Goal: Obtain resource: Obtain resource

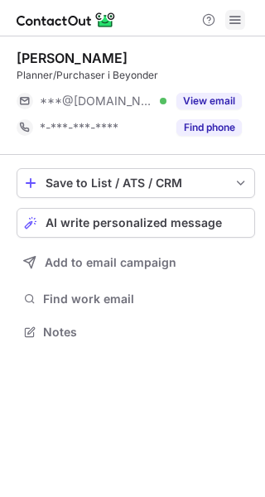
scroll to position [320, 265]
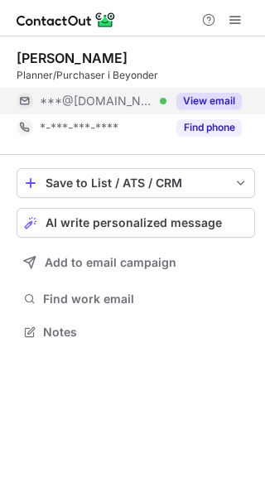
click at [209, 96] on button "View email" at bounding box center [208, 101] width 65 height 17
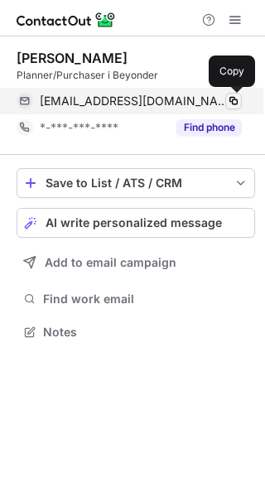
click at [231, 101] on span at bounding box center [233, 100] width 13 height 13
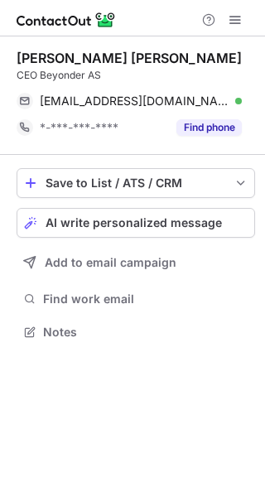
scroll to position [320, 265]
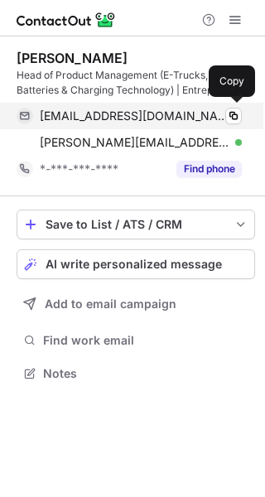
scroll to position [362, 265]
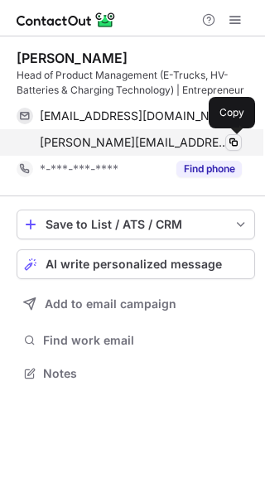
click at [231, 140] on span at bounding box center [233, 142] width 13 height 13
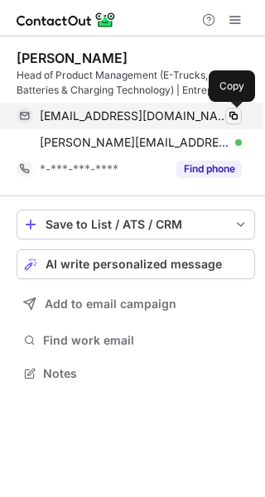
click at [228, 113] on span at bounding box center [233, 115] width 13 height 13
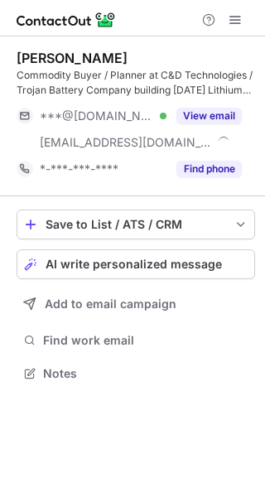
scroll to position [362, 265]
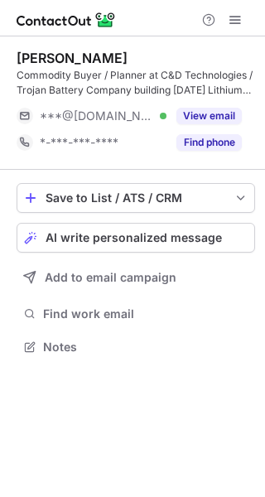
scroll to position [335, 265]
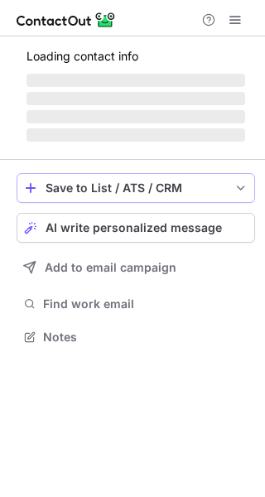
scroll to position [347, 265]
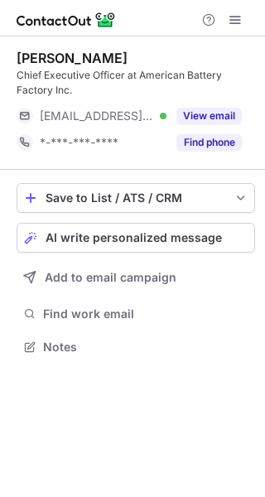
scroll to position [335, 265]
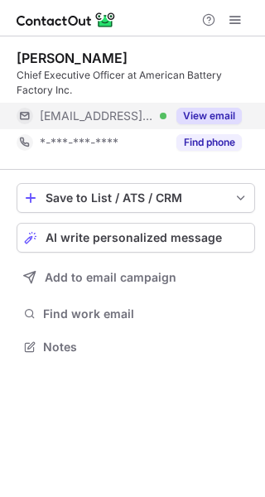
click at [220, 119] on button "View email" at bounding box center [208, 116] width 65 height 17
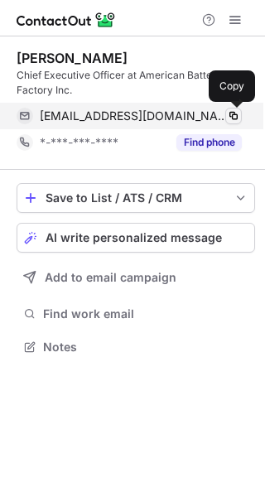
click at [232, 115] on span at bounding box center [233, 115] width 13 height 13
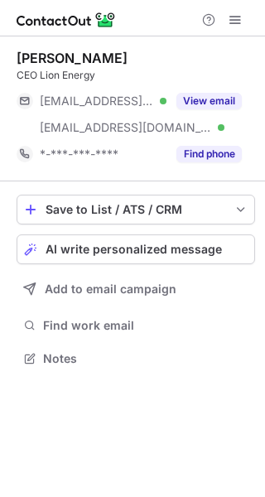
scroll to position [347, 265]
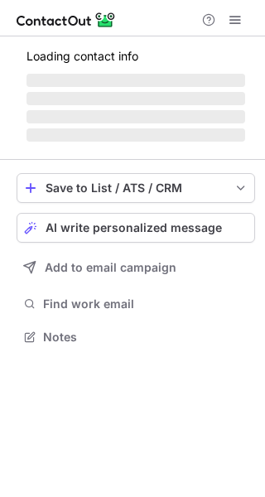
scroll to position [373, 265]
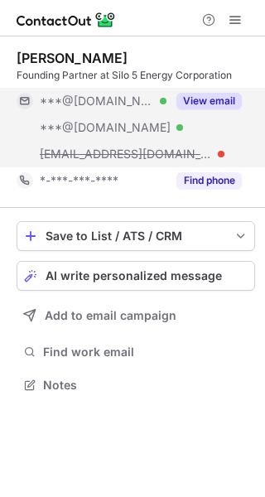
click at [198, 98] on button "View email" at bounding box center [208, 101] width 65 height 17
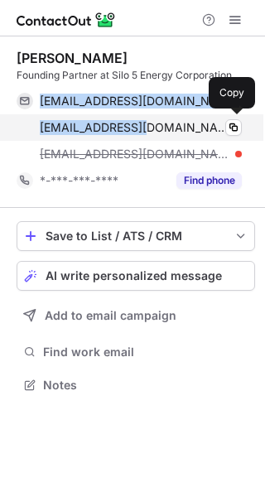
drag, startPoint x: 39, startPoint y: 101, endPoint x: 147, endPoint y: 122, distance: 110.4
click at [147, 122] on div "tregun@gmail.com Verified Copy tregun@yahoo.com Verified Copy trent@americanbat…" at bounding box center [129, 127] width 225 height 79
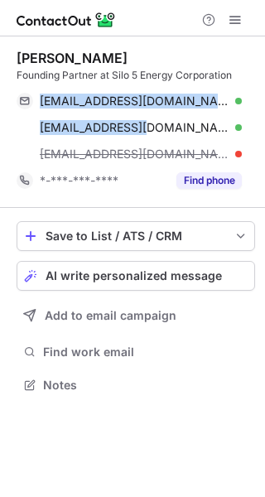
copy div "tregun@gmail.com Verified Copy tregun@yahoo.com"
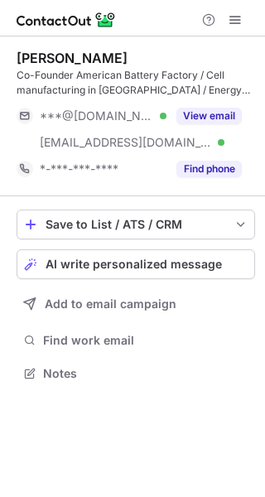
scroll to position [362, 265]
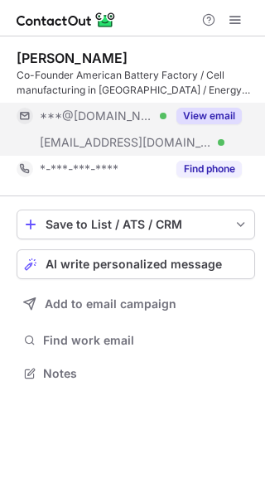
click at [211, 122] on button "View email" at bounding box center [208, 116] width 65 height 17
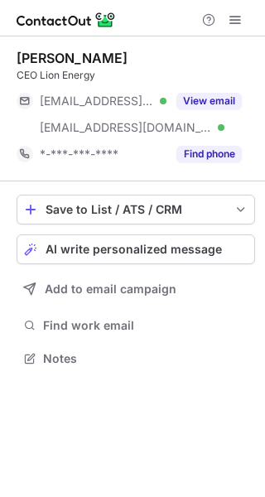
scroll to position [347, 265]
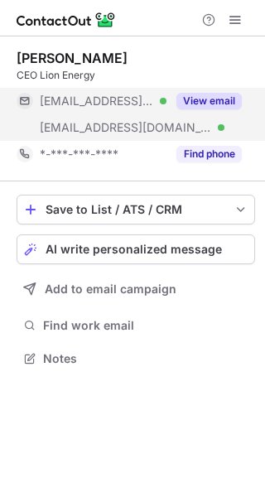
click at [203, 102] on button "View email" at bounding box center [208, 101] width 65 height 17
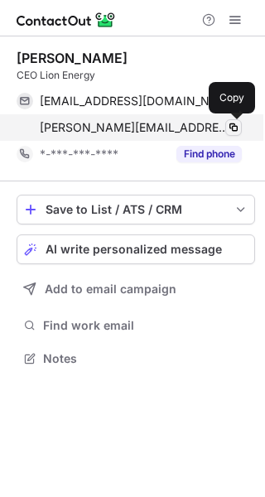
click at [238, 132] on span at bounding box center [233, 127] width 13 height 13
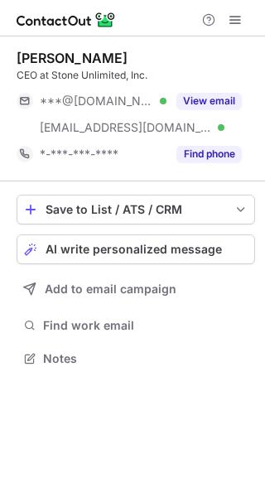
scroll to position [347, 265]
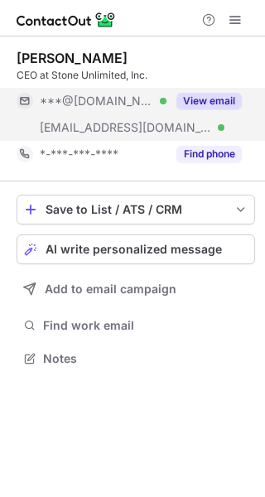
click at [212, 98] on button "View email" at bounding box center [208, 101] width 65 height 17
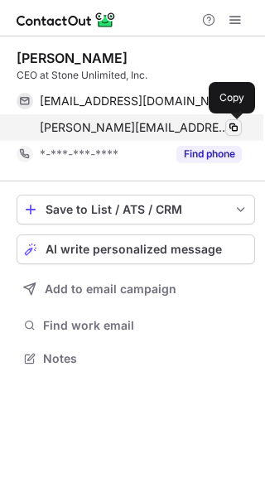
click at [231, 132] on span at bounding box center [233, 127] width 13 height 13
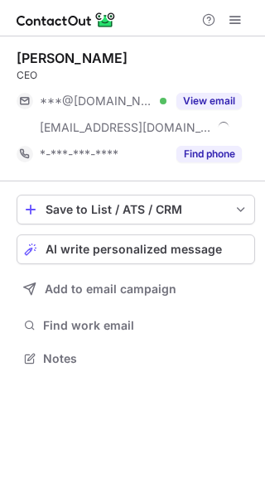
scroll to position [347, 265]
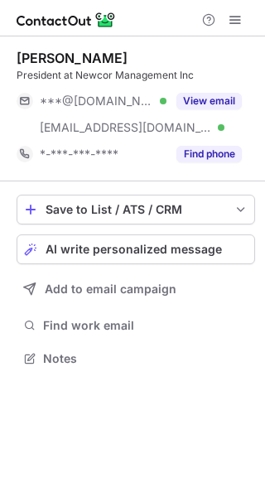
scroll to position [347, 265]
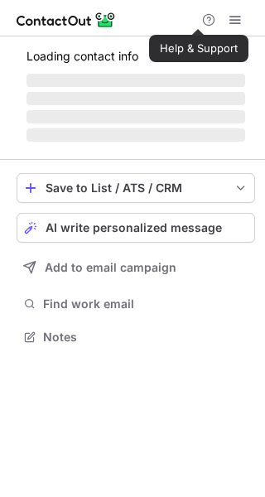
scroll to position [320, 265]
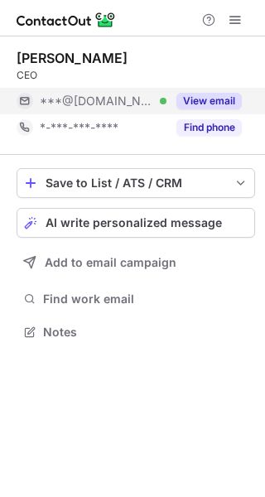
click at [200, 94] on button "View email" at bounding box center [208, 101] width 65 height 17
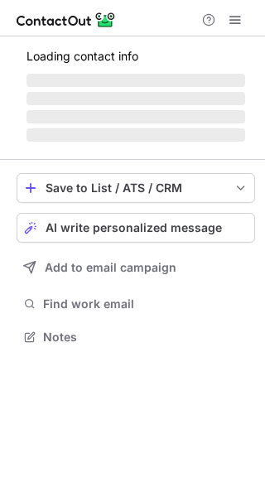
scroll to position [347, 265]
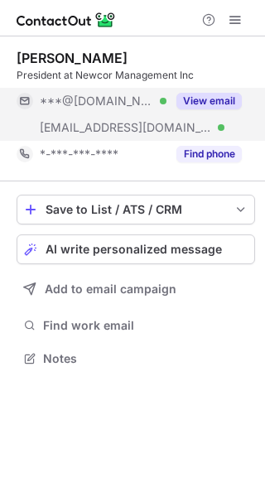
click at [224, 98] on button "View email" at bounding box center [208, 101] width 65 height 17
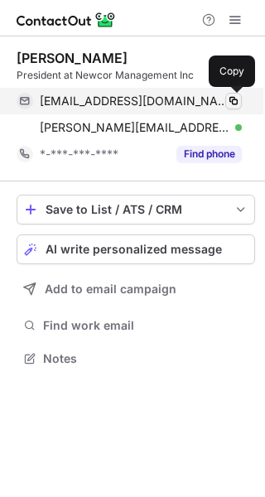
click at [236, 105] on span at bounding box center [233, 100] width 13 height 13
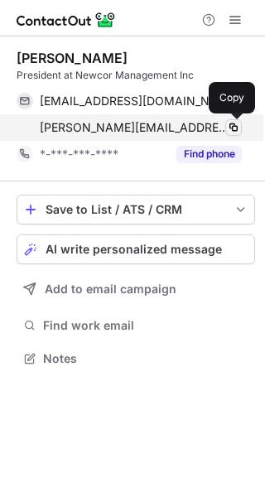
click at [232, 132] on span at bounding box center [233, 127] width 13 height 13
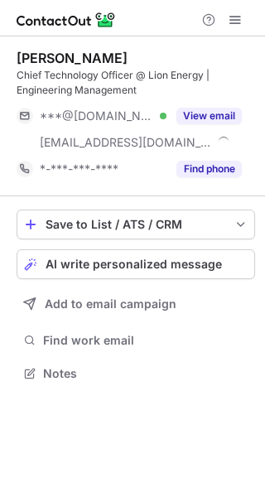
scroll to position [362, 265]
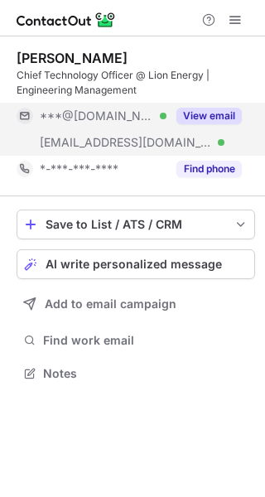
click at [185, 115] on button "View email" at bounding box center [208, 116] width 65 height 17
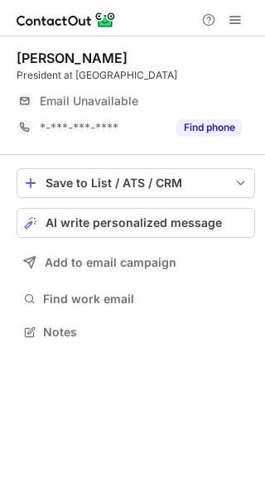
scroll to position [320, 265]
